Goal: Transaction & Acquisition: Purchase product/service

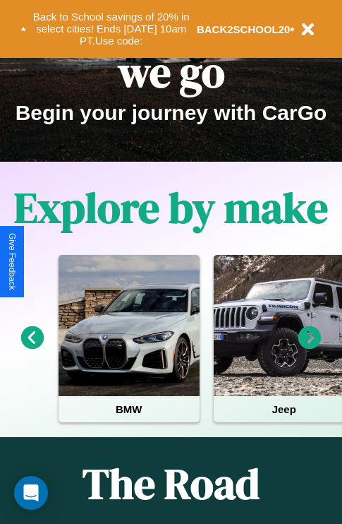
scroll to position [217, 0]
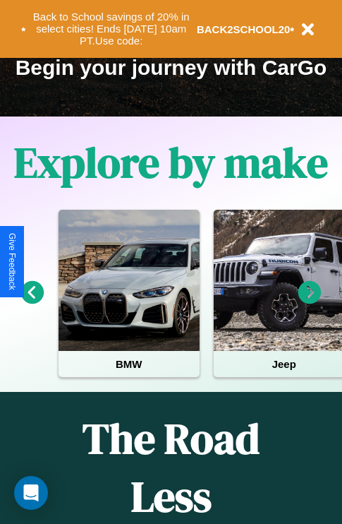
click at [310, 302] on icon at bounding box center [309, 292] width 23 height 23
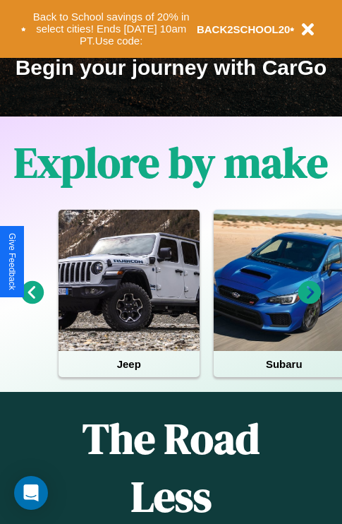
click at [310, 302] on icon at bounding box center [309, 292] width 23 height 23
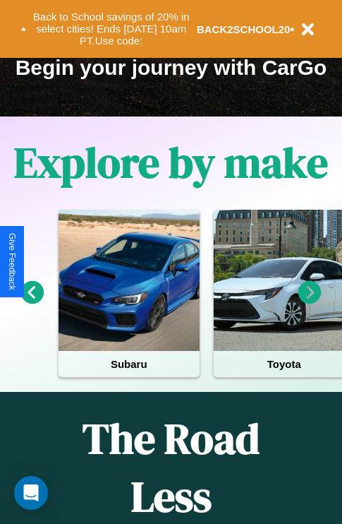
click at [32, 302] on icon at bounding box center [32, 292] width 23 height 23
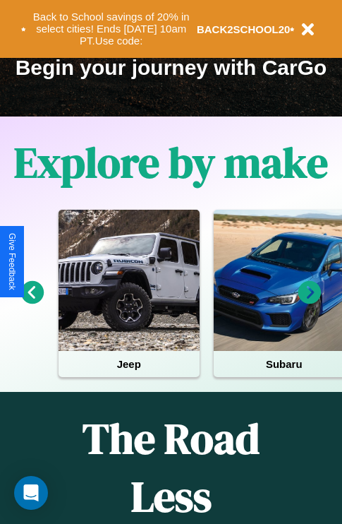
click at [310, 302] on icon at bounding box center [309, 292] width 23 height 23
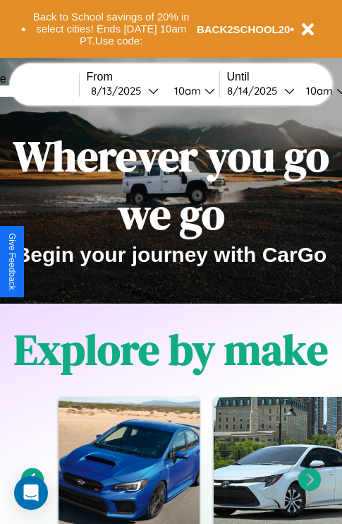
scroll to position [0, 0]
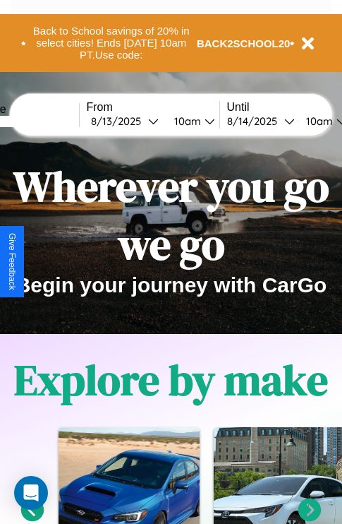
click at [47, 121] on input "text" at bounding box center [26, 121] width 106 height 11
type input "**********"
click at [141, 121] on div "8 / 13 / 2025" at bounding box center [119, 120] width 57 height 13
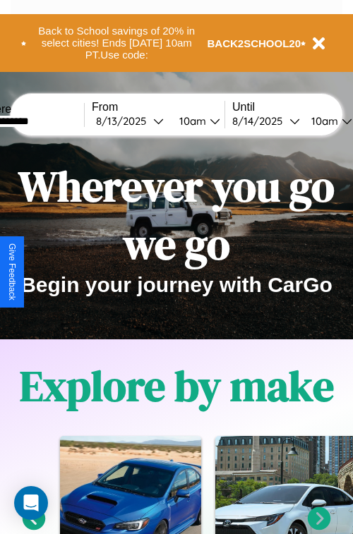
select select "*"
select select "****"
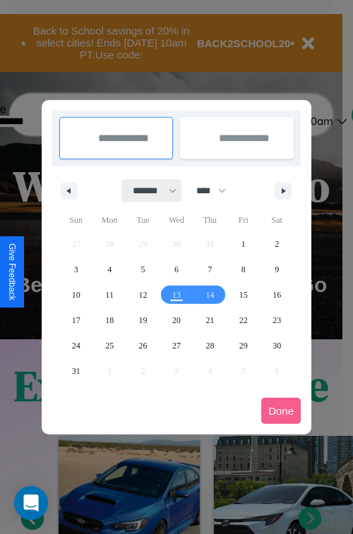
click at [148, 190] on select "******* ******** ***** ***** *** **** **** ****** ********* ******* ******** **…" at bounding box center [152, 190] width 60 height 23
select select "*"
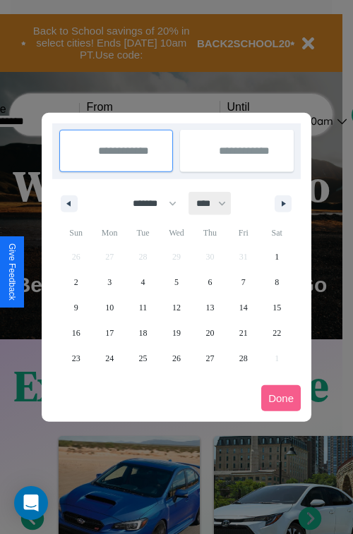
click at [217, 203] on select "**** **** **** **** **** **** **** **** **** **** **** **** **** **** **** ****…" at bounding box center [210, 203] width 42 height 23
select select "****"
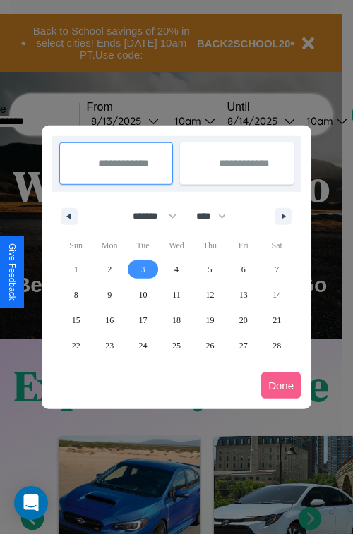
click at [143, 269] on span "3" at bounding box center [143, 269] width 4 height 25
type input "**********"
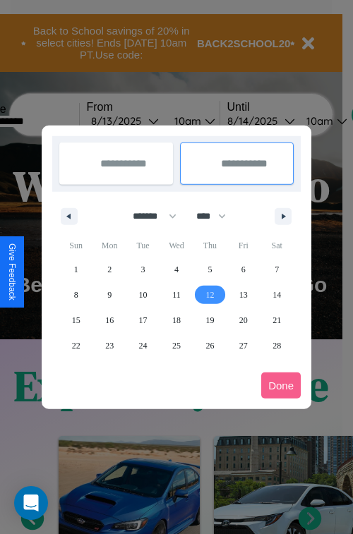
click at [210, 294] on span "12" at bounding box center [209, 294] width 8 height 25
type input "**********"
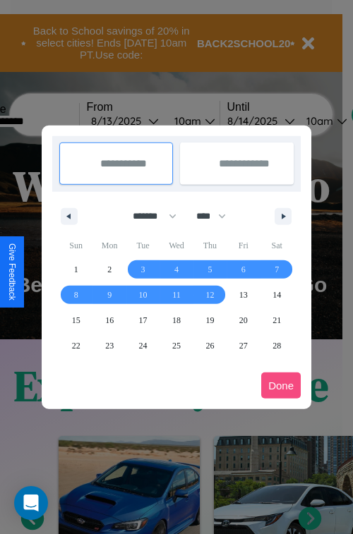
click at [281, 385] on button "Done" at bounding box center [281, 386] width 40 height 26
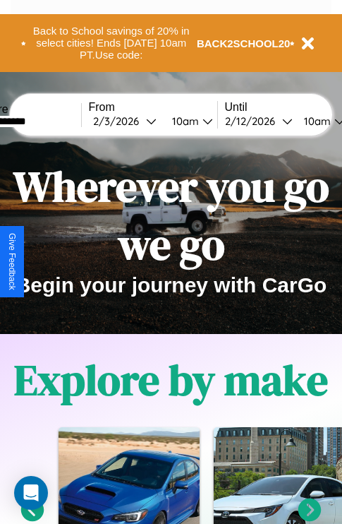
scroll to position [0, 50]
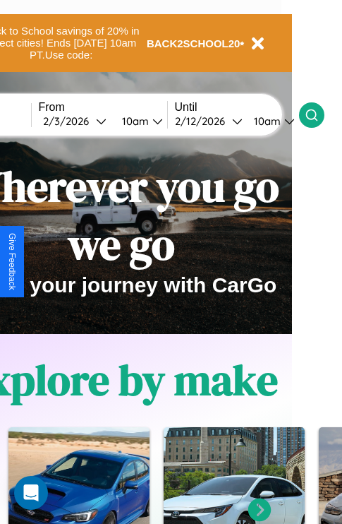
click at [319, 114] on icon at bounding box center [312, 115] width 14 height 14
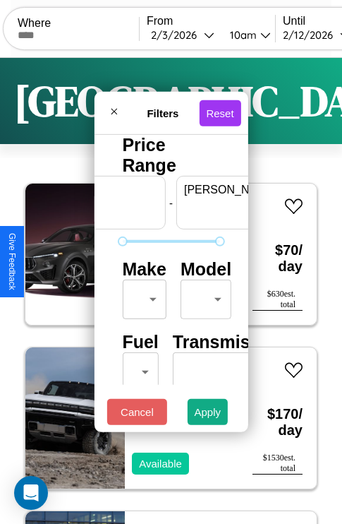
scroll to position [0, 87]
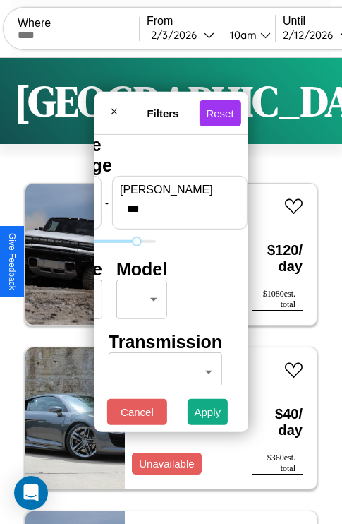
type input "***"
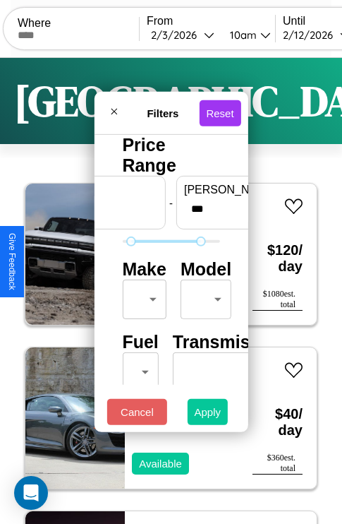
type input "**"
click at [208, 415] on button "Apply" at bounding box center [208, 412] width 41 height 26
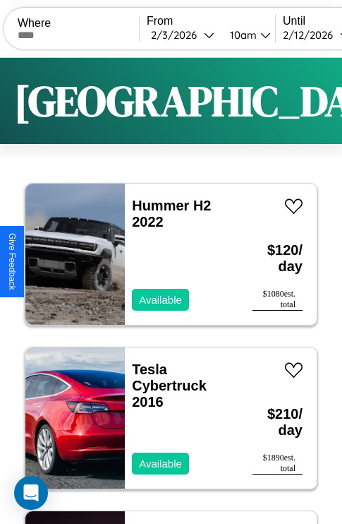
scroll to position [2672, 0]
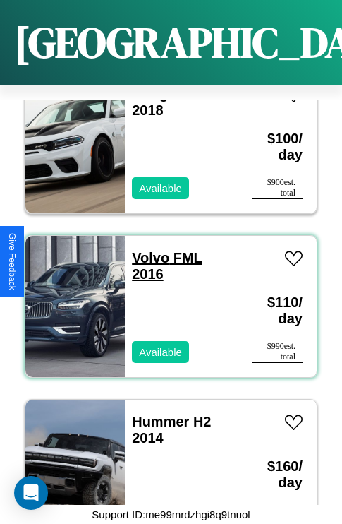
click at [146, 250] on link "Volvo FML 2016" at bounding box center [167, 266] width 70 height 32
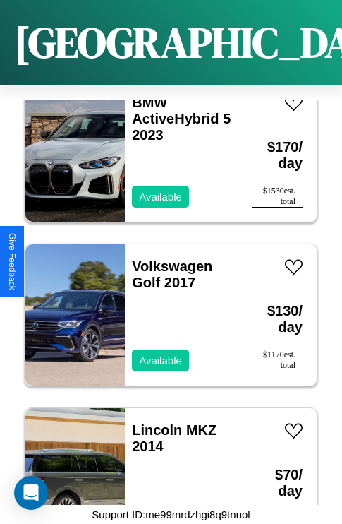
scroll to position [3327, 0]
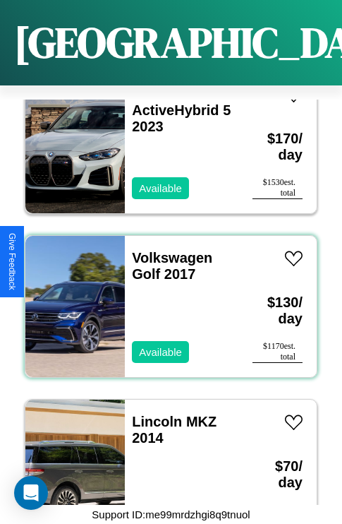
click at [166, 298] on div "Volkswagen Golf 2017 Available" at bounding box center [182, 306] width 114 height 141
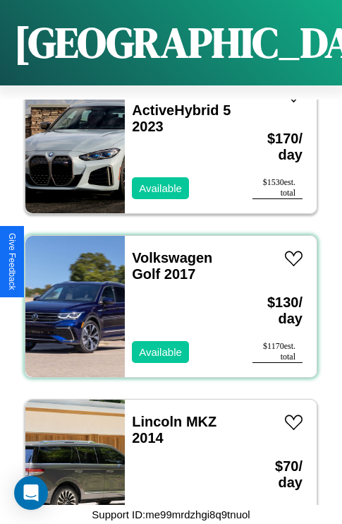
click at [166, 298] on div "Volkswagen Golf 2017 Available" at bounding box center [182, 306] width 114 height 141
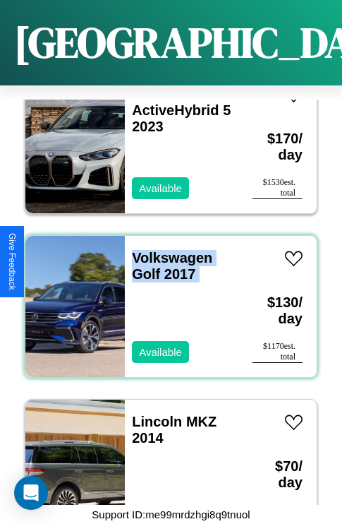
click at [166, 298] on div "Volkswagen Golf 2017 Available" at bounding box center [182, 306] width 114 height 141
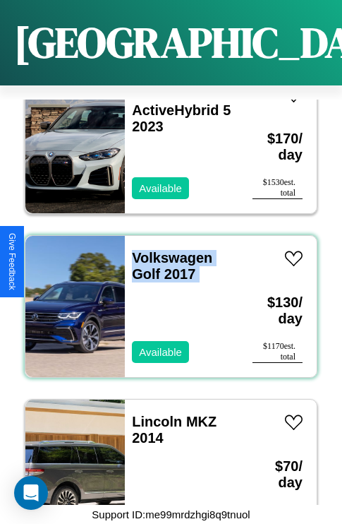
click at [166, 298] on div "Volkswagen Golf 2017 Available" at bounding box center [182, 306] width 114 height 141
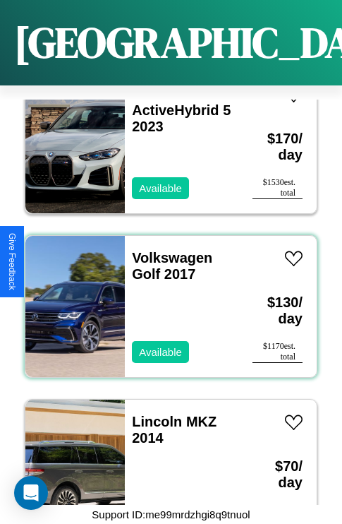
click at [166, 298] on div "Volkswagen Golf 2017 Available" at bounding box center [182, 306] width 114 height 141
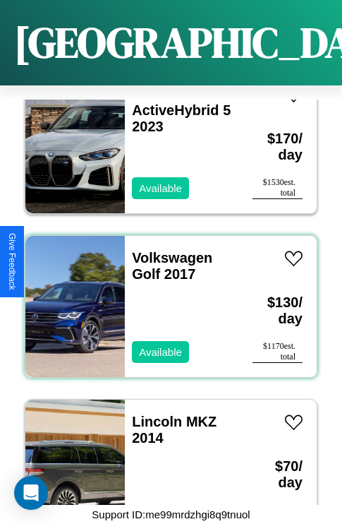
click at [166, 298] on div "Volkswagen Golf 2017 Available" at bounding box center [182, 306] width 114 height 141
click at [168, 250] on link "Volkswagen Golf 2017" at bounding box center [172, 266] width 80 height 32
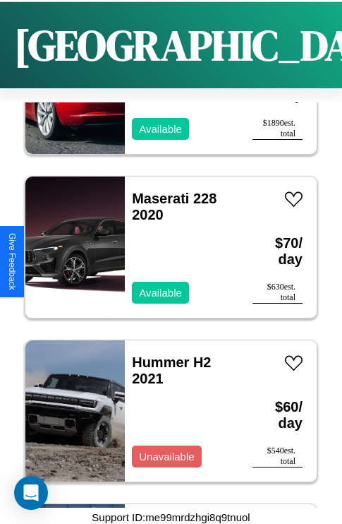
scroll to position [4963, 0]
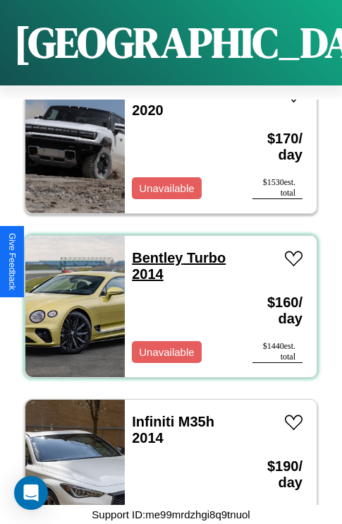
click at [153, 250] on link "Bentley Turbo 2014" at bounding box center [179, 266] width 94 height 32
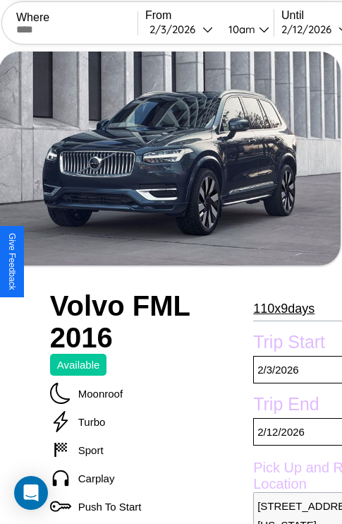
scroll to position [328, 68]
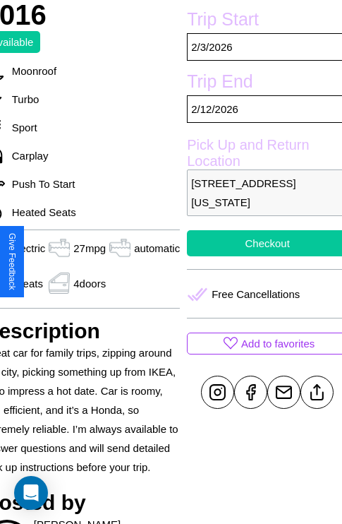
click at [261, 256] on button "Checkout" at bounding box center [267, 243] width 161 height 26
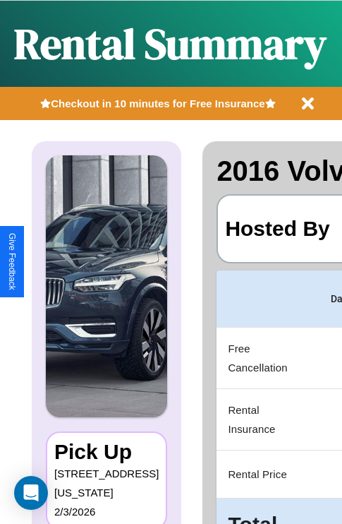
scroll to position [0, 280]
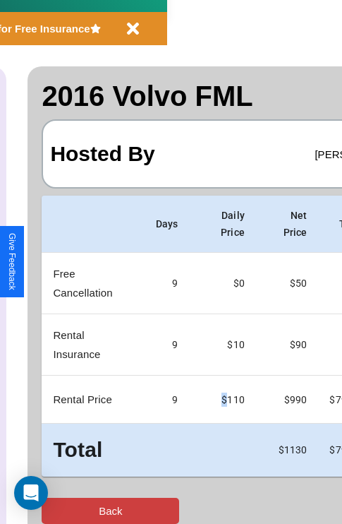
click at [68, 510] on button "Back" at bounding box center [111, 510] width 138 height 26
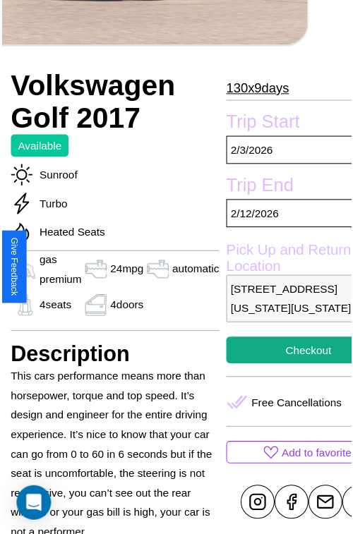
scroll to position [471, 75]
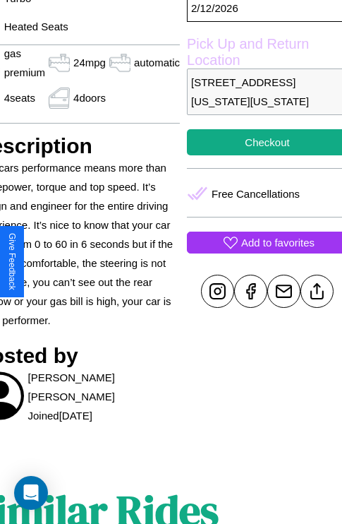
click at [261, 252] on p "Add to favorites" at bounding box center [277, 242] width 73 height 19
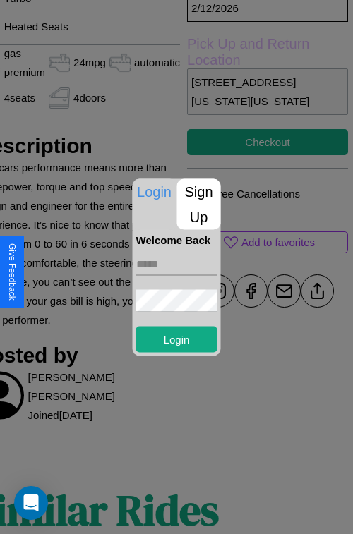
click at [176, 264] on input "text" at bounding box center [176, 264] width 81 height 23
type input "**********"
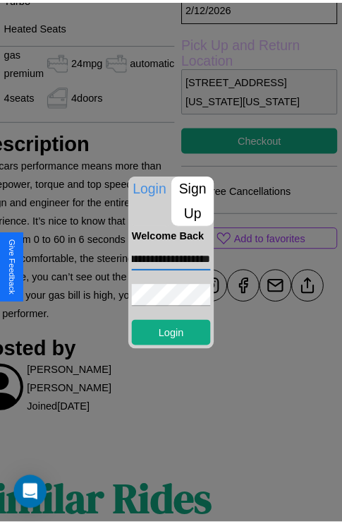
scroll to position [0, 0]
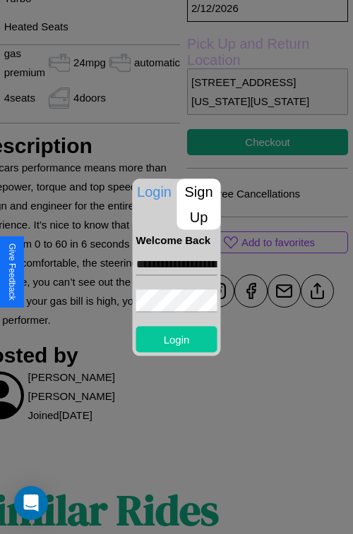
click at [176, 339] on button "Login" at bounding box center [176, 339] width 81 height 26
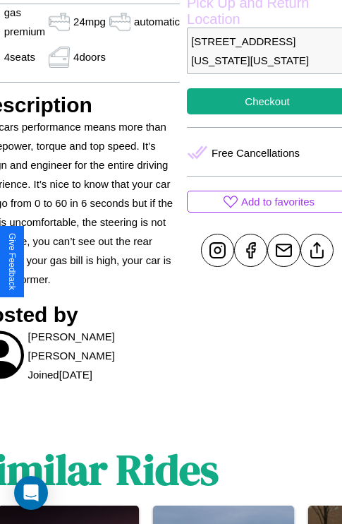
scroll to position [519, 75]
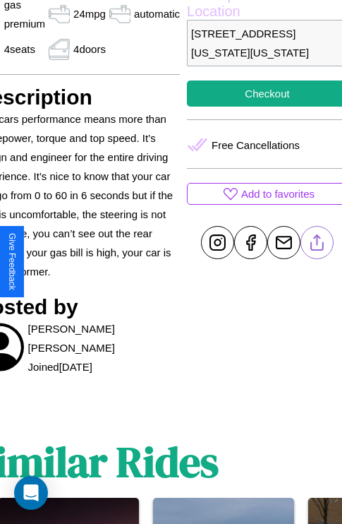
click at [317, 245] on line at bounding box center [317, 240] width 0 height 10
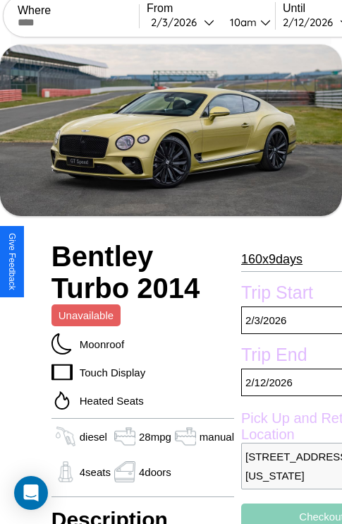
scroll to position [603, 0]
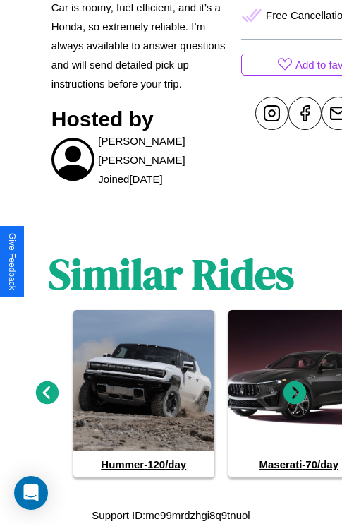
click at [295, 392] on icon at bounding box center [295, 392] width 23 height 23
